Goal: Transaction & Acquisition: Purchase product/service

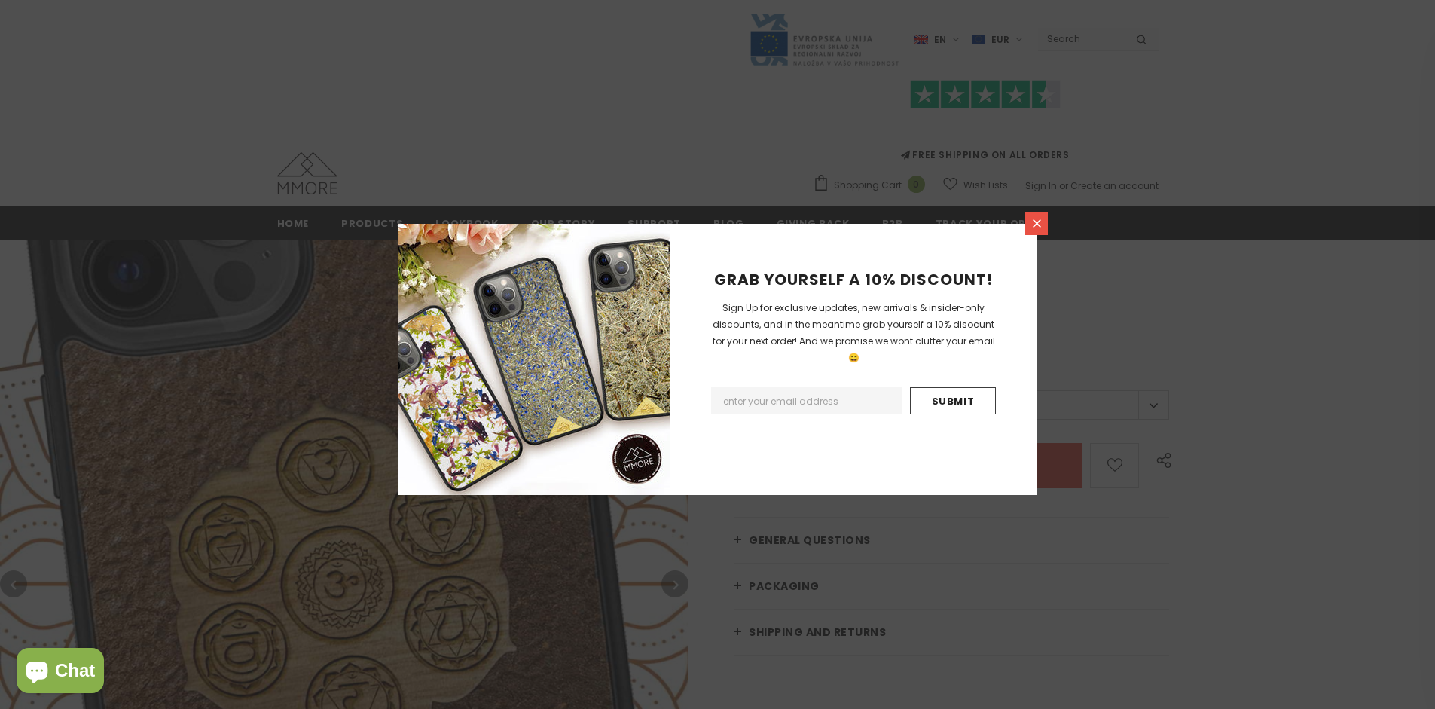
click at [1036, 223] on icon at bounding box center [1037, 223] width 8 height 8
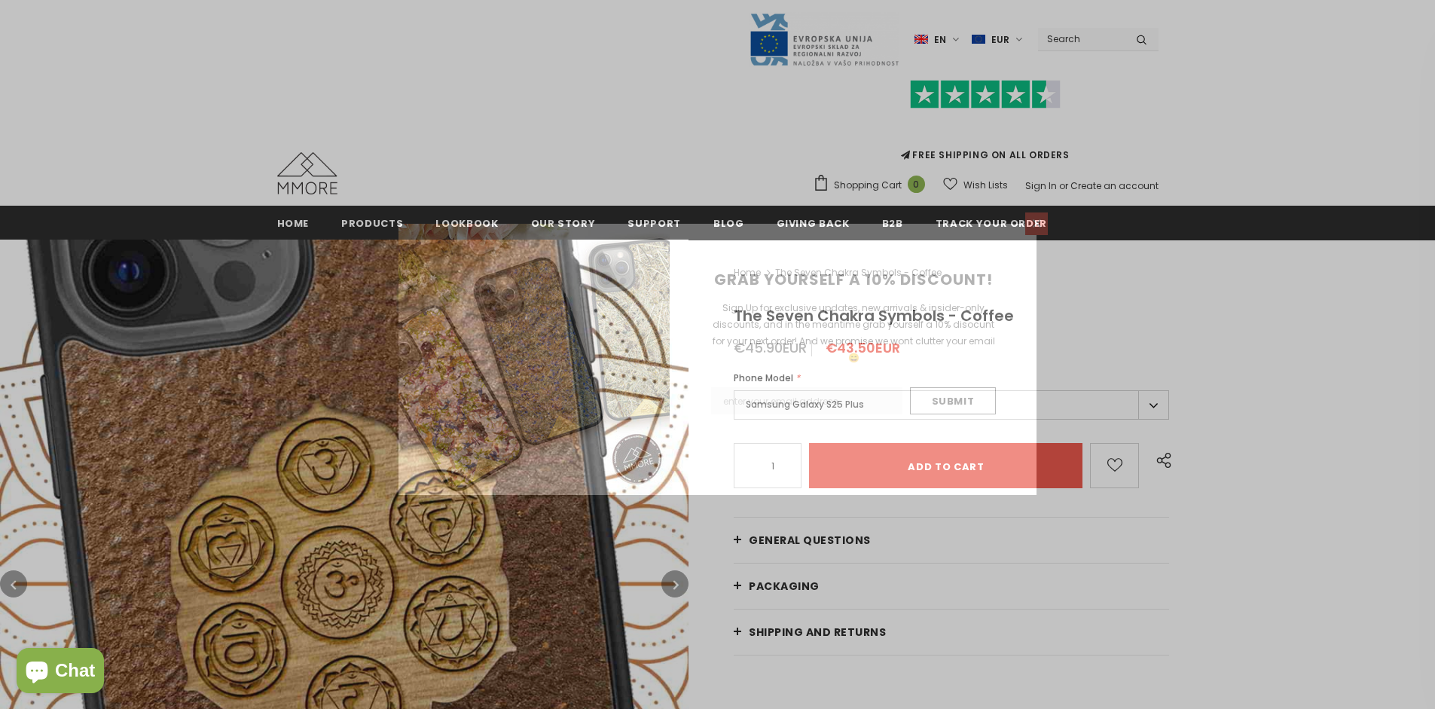
click at [1036, 223] on icon at bounding box center [1037, 223] width 8 height 8
